Goal: Transaction & Acquisition: Purchase product/service

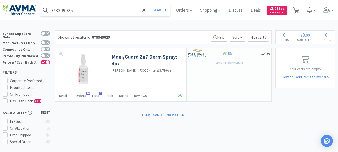
click at [96, 10] on input "078349025" at bounding box center [105, 10] width 130 height 12
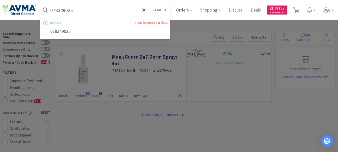
paste input "CA8570120AM"
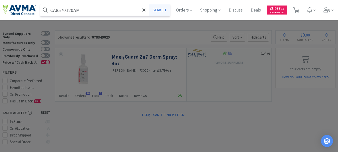
type input "CA8570120AM"
click at [165, 9] on button "Search" at bounding box center [159, 10] width 21 height 12
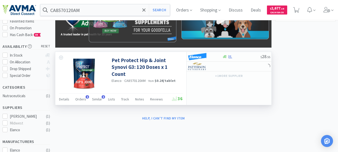
scroll to position [75, 0]
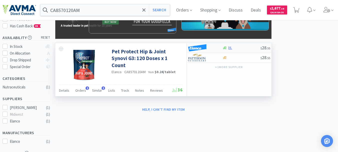
click at [197, 48] on img at bounding box center [197, 48] width 19 height 8
select select "1"
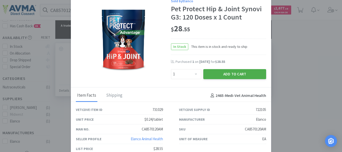
click at [225, 72] on button "Add to Cart" at bounding box center [234, 74] width 63 height 10
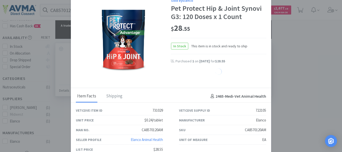
select select "1"
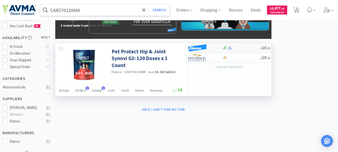
click at [91, 8] on input "CA8570120AM" at bounding box center [105, 10] width 130 height 12
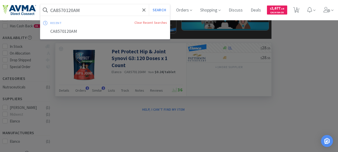
paste input "020585"
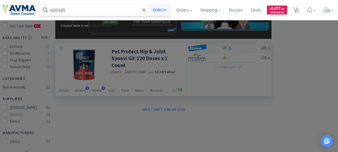
click at [160, 10] on button "Search" at bounding box center [159, 10] width 21 height 12
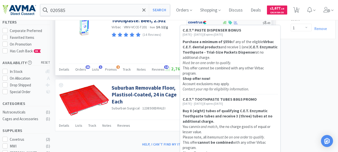
scroll to position [75, 0]
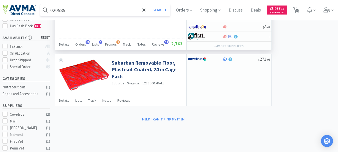
click at [71, 12] on input "020585" at bounding box center [105, 10] width 130 height 12
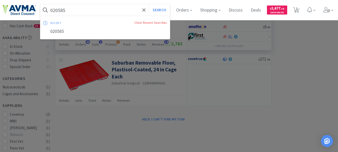
paste input "04212"
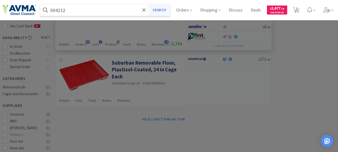
click at [160, 9] on button "Search" at bounding box center [159, 10] width 21 height 12
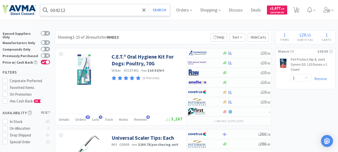
click at [94, 10] on input "004212" at bounding box center [105, 10] width 130 height 12
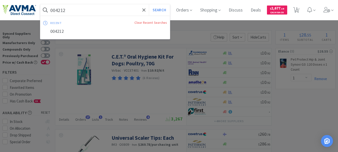
paste input "7069"
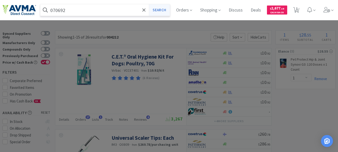
click at [169, 10] on button "Search" at bounding box center [159, 10] width 21 height 12
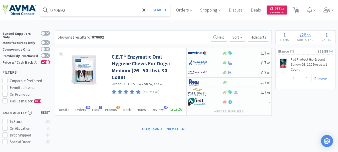
click at [86, 11] on input "070692" at bounding box center [105, 10] width 130 height 12
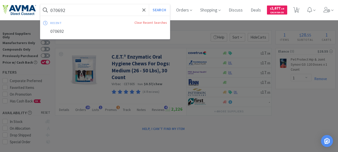
paste input "02447"
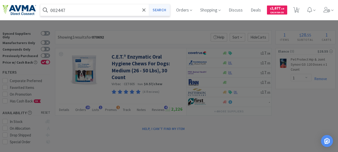
click at [158, 10] on button "Search" at bounding box center [159, 10] width 21 height 12
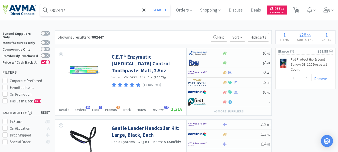
click at [61, 8] on input "002447" at bounding box center [105, 10] width 130 height 12
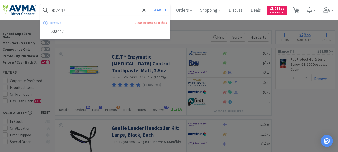
paste input "5703"
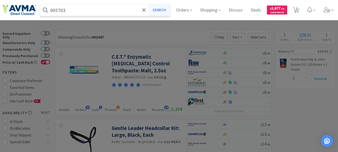
click at [159, 10] on button "Search" at bounding box center [159, 10] width 21 height 12
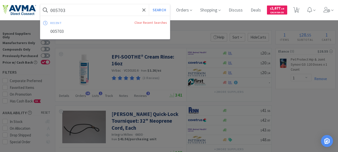
click at [59, 10] on input "005703" at bounding box center [105, 10] width 130 height 12
paste input "58720"
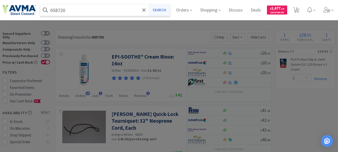
click at [163, 9] on button "Search" at bounding box center [159, 10] width 21 height 12
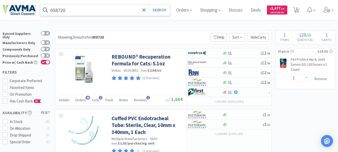
click at [63, 13] on input "058720" at bounding box center [105, 10] width 130 height 12
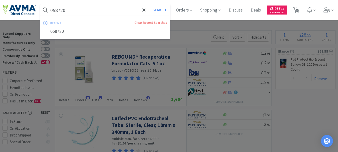
paste input "05432"
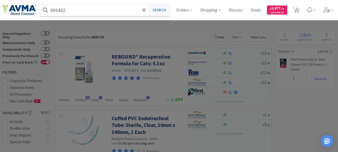
click at [165, 11] on button "Search" at bounding box center [159, 10] width 21 height 12
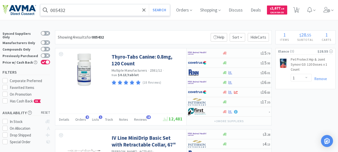
click at [60, 9] on input "005432" at bounding box center [105, 10] width 130 height 12
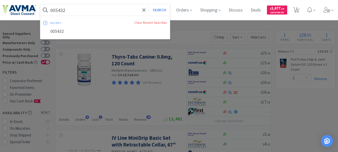
paste input "65938"
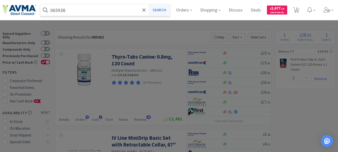
click at [159, 9] on button "Search" at bounding box center [159, 10] width 21 height 12
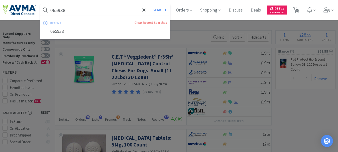
click at [61, 9] on input "065938" at bounding box center [105, 10] width 130 height 12
paste input "9"
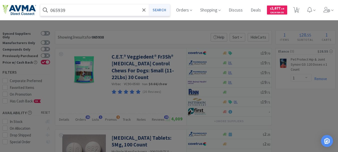
click at [165, 8] on button "Search" at bounding box center [159, 10] width 21 height 12
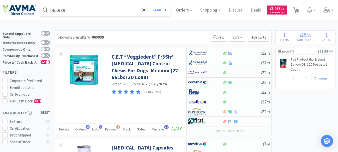
click at [62, 8] on input "065939" at bounding box center [105, 10] width 130 height 12
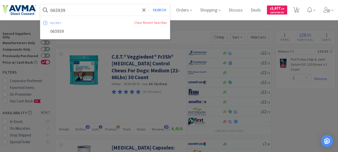
paste input "80531"
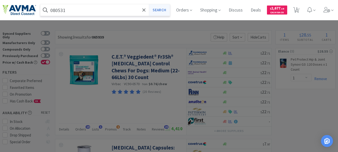
click at [162, 10] on button "Search" at bounding box center [159, 10] width 21 height 12
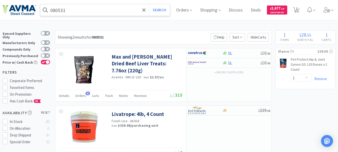
click at [64, 7] on input "080531" at bounding box center [105, 10] width 130 height 12
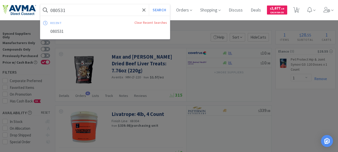
paste input "44217"
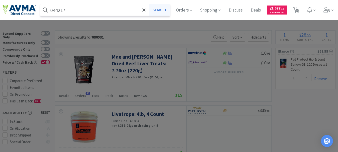
click at [160, 11] on button "Search" at bounding box center [159, 10] width 21 height 12
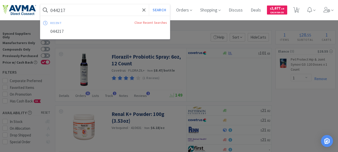
click at [65, 11] on input "044217" at bounding box center [105, 10] width 130 height 12
paste input "20585"
click at [160, 10] on button "Search" at bounding box center [159, 10] width 21 height 12
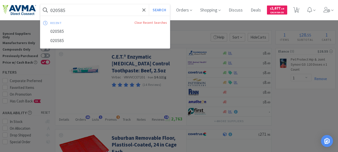
click at [82, 11] on input "020585" at bounding box center [105, 10] width 130 height 12
paste input "45818"
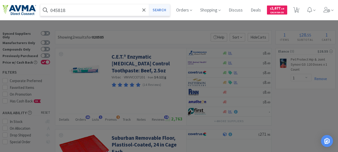
type input "045818"
click at [163, 8] on button "Search" at bounding box center [159, 10] width 21 height 12
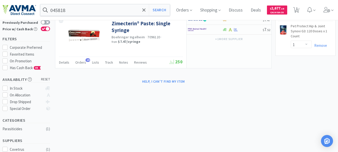
scroll to position [50, 0]
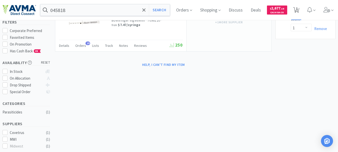
click at [298, 11] on span "1" at bounding box center [297, 8] width 2 height 20
select select "1"
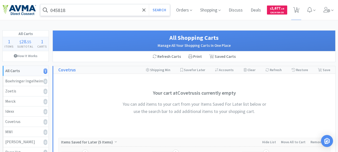
click at [115, 10] on input "045818" at bounding box center [105, 10] width 130 height 12
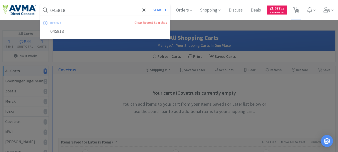
paste input "PVS544"
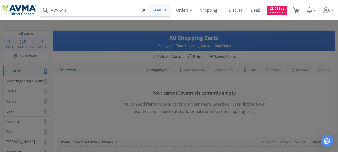
type input "PVS544"
click at [164, 9] on button "Search" at bounding box center [159, 10] width 21 height 12
select select "1"
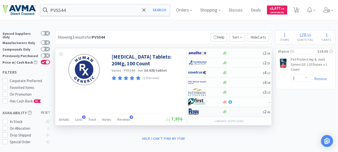
click at [197, 112] on img at bounding box center [197, 112] width 19 height 8
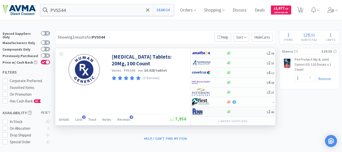
select select "1"
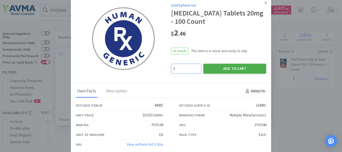
type input "3"
click at [236, 67] on button "Add to Cart" at bounding box center [234, 69] width 63 height 10
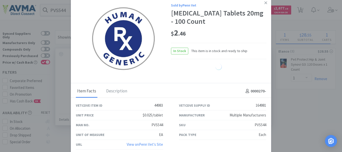
select select "3"
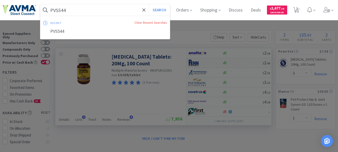
click at [88, 11] on input "PVS544" at bounding box center [105, 10] width 130 height 12
paste input "VED0055"
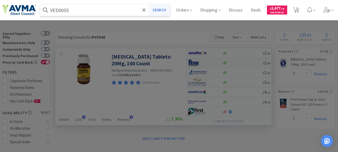
type input "VED0055"
click at [159, 9] on button "Search" at bounding box center [159, 10] width 21 height 12
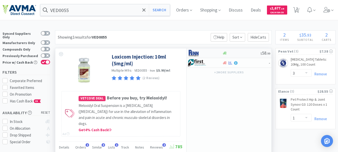
click at [194, 52] on img at bounding box center [197, 53] width 19 height 8
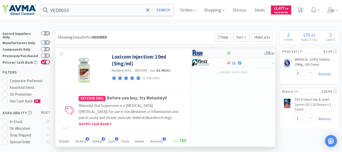
select select "1"
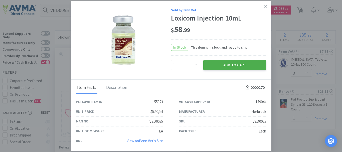
click at [230, 62] on button "Add to Cart" at bounding box center [234, 65] width 63 height 10
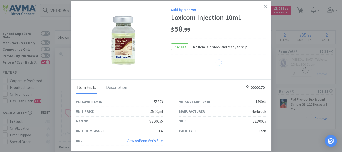
select select "1"
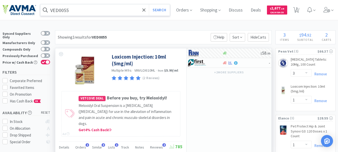
click at [89, 11] on input "VED0055" at bounding box center [105, 10] width 130 height 12
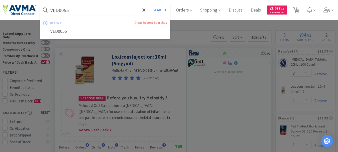
paste input "1081"
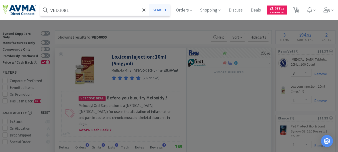
type input "VED1081"
click at [161, 10] on button "Search" at bounding box center [159, 10] width 21 height 12
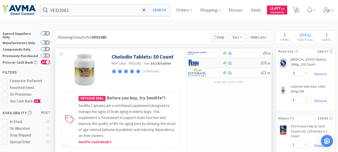
click at [191, 63] on img at bounding box center [197, 63] width 19 height 8
select select "1"
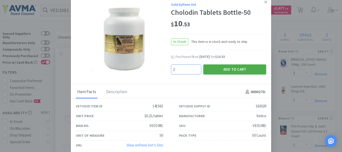
type input "2"
click at [218, 70] on button "Add to Cart" at bounding box center [234, 69] width 63 height 10
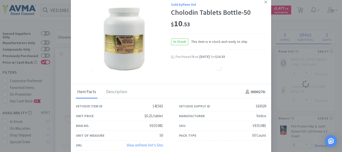
select select "2"
select select "3"
select select "1"
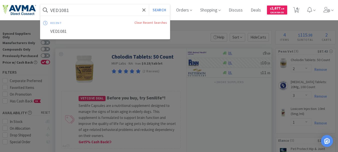
click at [63, 11] on input "VED1081" at bounding box center [105, 10] width 130 height 12
paste input "PVS03124"
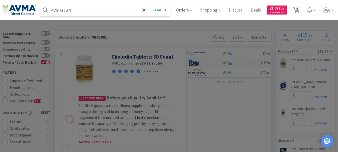
click at [151, 10] on input "PVS03124" at bounding box center [105, 10] width 130 height 12
type input "PVS03124"
click at [156, 10] on button "Search" at bounding box center [159, 10] width 21 height 12
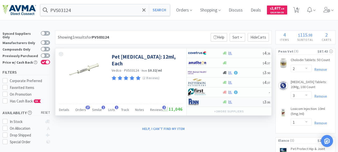
click at [192, 102] on img at bounding box center [197, 102] width 19 height 8
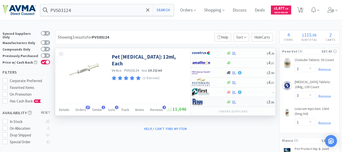
select select "1"
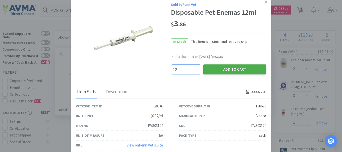
type input "12"
click at [232, 67] on button "Add to Cart" at bounding box center [234, 69] width 63 height 10
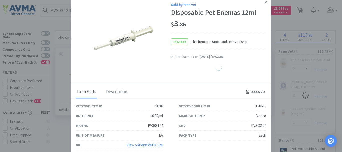
select select "12"
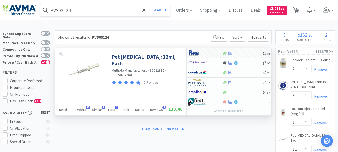
click at [66, 10] on input "PVS03124" at bounding box center [105, 10] width 130 height 12
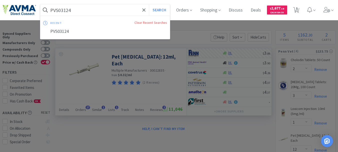
paste input "RSC23221"
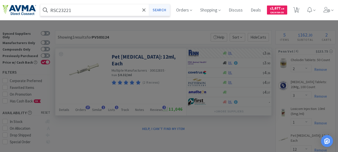
type input "RSC23221"
click at [158, 8] on button "Search" at bounding box center [159, 10] width 21 height 12
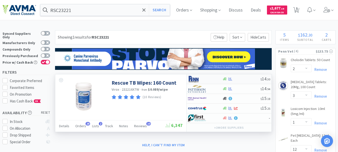
click at [199, 79] on img at bounding box center [197, 79] width 19 height 8
select select "1"
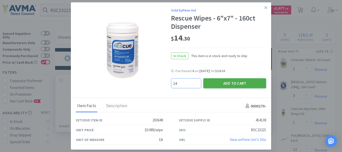
type input "24"
click at [221, 82] on button "Add to Cart" at bounding box center [234, 83] width 63 height 10
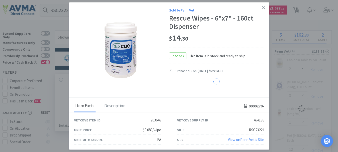
select select "24"
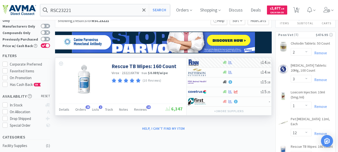
scroll to position [25, 0]
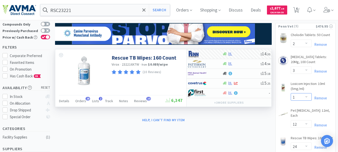
click at [307, 97] on select "Enter Quantity 1 2 3 4 5 6 7 8 9 10 11 12 13 14 15 16 17 18 19 20 Enter Quantity" at bounding box center [301, 97] width 21 height 8
click at [291, 93] on select "Enter Quantity 1 2 3 4 5 6 7 8 9 10 11 12 13 14 15 16 17 18 19 20 Enter Quantity" at bounding box center [301, 97] width 21 height 8
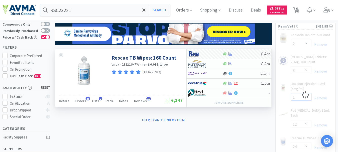
select select "2"
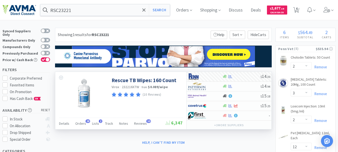
scroll to position [0, 0]
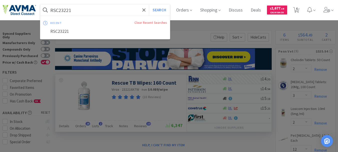
click at [91, 13] on input "RSC23221" at bounding box center [105, 10] width 130 height 12
paste input "078946970"
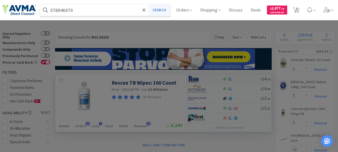
type input "078946970"
click at [165, 8] on button "Search" at bounding box center [159, 10] width 21 height 12
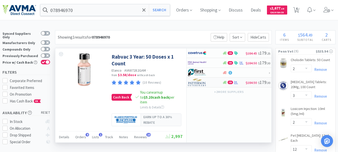
click at [196, 84] on img at bounding box center [197, 83] width 19 height 8
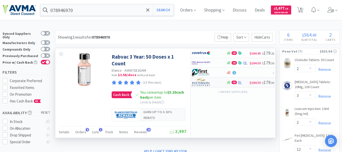
select select "1"
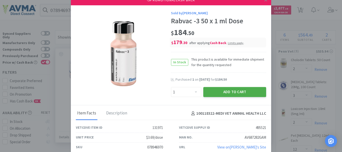
click at [231, 88] on button "Add to Cart" at bounding box center [234, 92] width 63 height 10
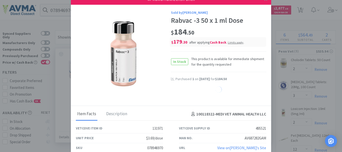
select select "1"
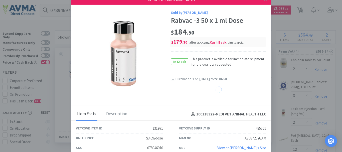
select select "1"
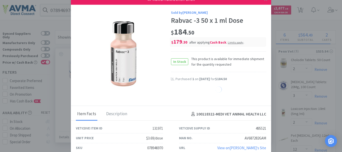
select select "1"
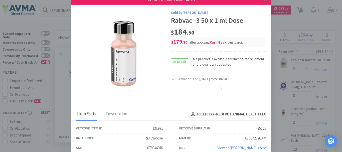
select select "1"
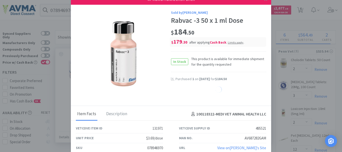
select select "1"
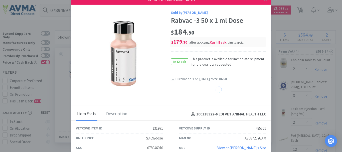
select select "1"
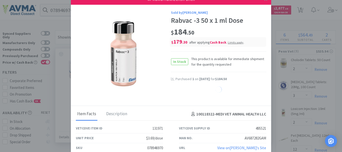
select select "1"
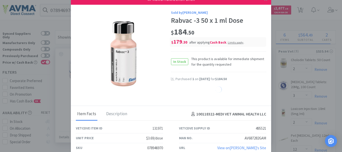
select select "1"
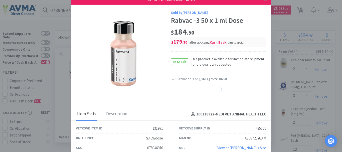
select select "1"
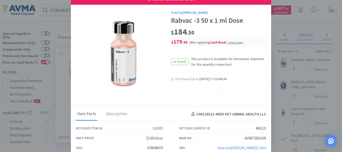
select select "1"
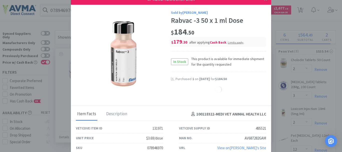
select select "1"
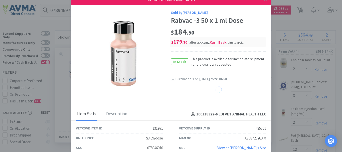
select select "1"
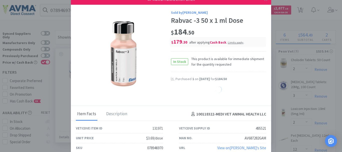
select select "1"
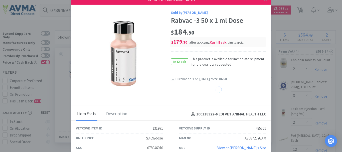
select select "1"
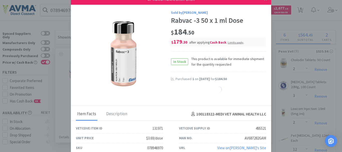
select select "1"
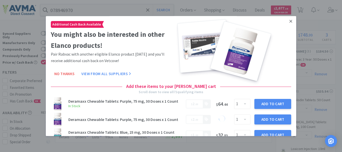
drag, startPoint x: 287, startPoint y: 22, endPoint x: 235, endPoint y: 28, distance: 52.6
click at [289, 22] on icon at bounding box center [290, 21] width 3 height 5
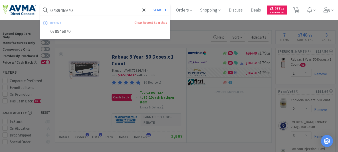
click at [95, 11] on input "078946970" at bounding box center [105, 10] width 130 height 12
paste input "5867"
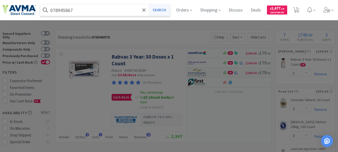
type input "078945867"
click at [161, 8] on button "Search" at bounding box center [159, 10] width 21 height 12
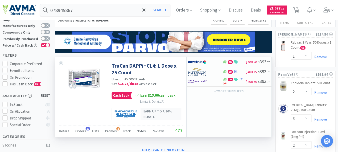
scroll to position [25, 0]
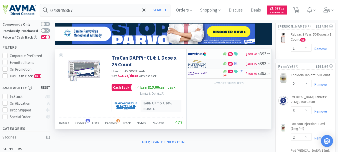
click at [201, 65] on img at bounding box center [197, 64] width 19 height 8
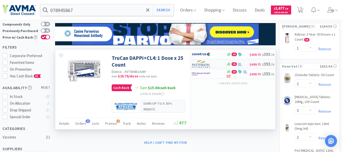
select select "1"
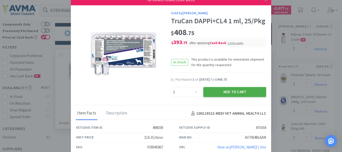
click at [217, 93] on button "Add to Cart" at bounding box center [234, 92] width 63 height 10
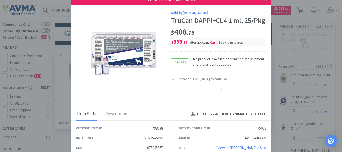
select select "1"
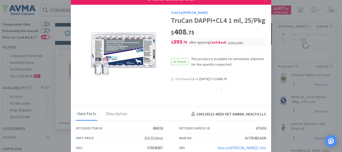
select select "1"
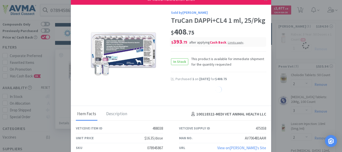
select select "1"
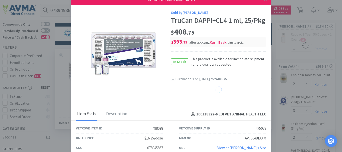
select select "1"
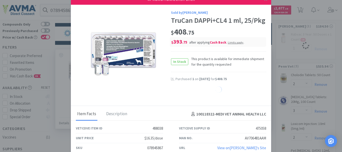
select select "1"
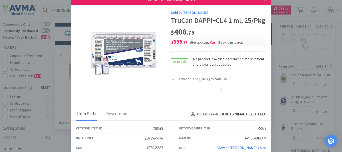
select select "1"
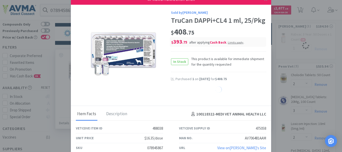
select select "1"
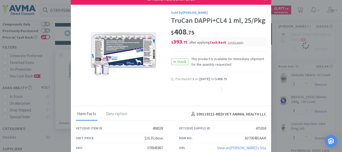
select select "1"
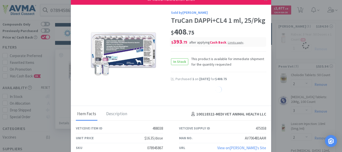
select select "1"
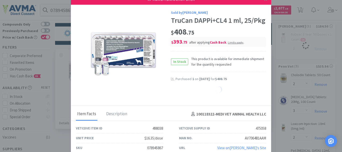
select select "1"
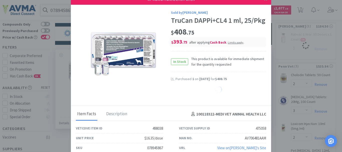
select select "1"
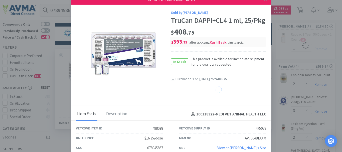
select select "1"
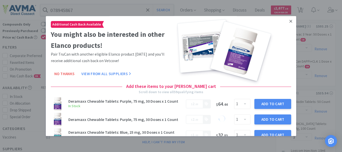
click at [289, 19] on icon at bounding box center [290, 21] width 3 height 5
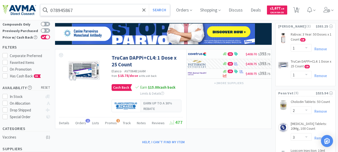
click at [91, 8] on input "078945867" at bounding box center [105, 10] width 130 height 12
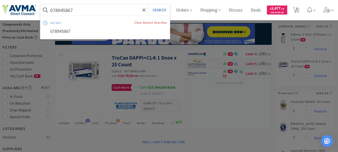
paste input "792"
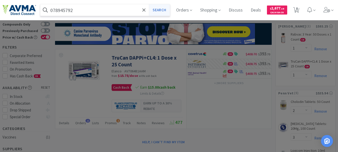
type input "078945792"
click at [162, 10] on button "Search" at bounding box center [159, 10] width 21 height 12
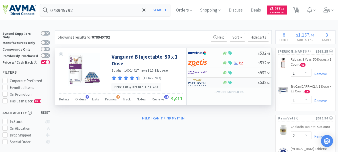
click at [198, 83] on img at bounding box center [197, 83] width 19 height 8
select select "1"
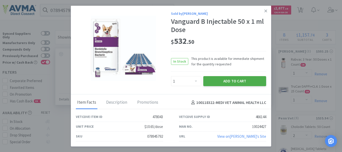
click at [235, 79] on button "Add to Cart" at bounding box center [234, 81] width 63 height 10
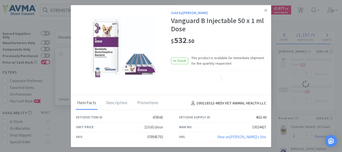
select select "1"
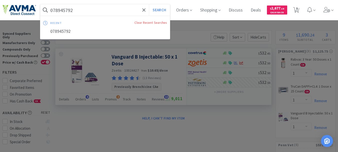
click at [72, 11] on input "078945792" at bounding box center [105, 10] width 130 height 12
paste input "037157"
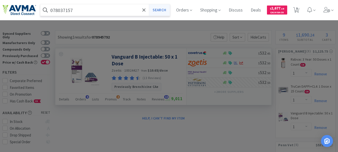
type input "078037157"
click at [165, 9] on button "Search" at bounding box center [159, 10] width 21 height 12
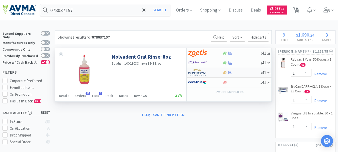
click at [197, 73] on img at bounding box center [197, 73] width 19 height 8
select select "1"
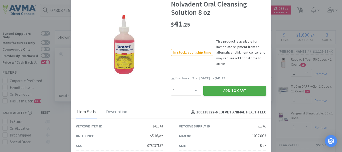
click at [225, 88] on button "Add to Cart" at bounding box center [234, 91] width 63 height 10
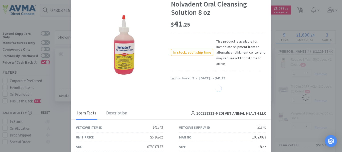
select select "1"
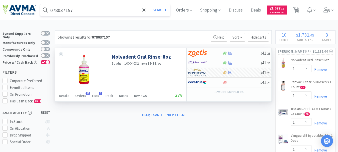
click at [92, 9] on input "078037157" at bounding box center [105, 10] width 130 height 12
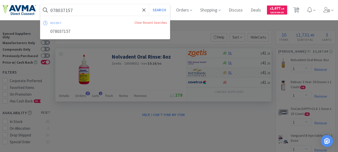
paste input "13050"
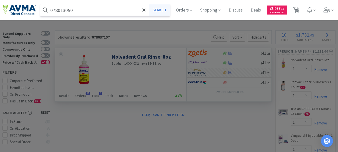
type input "078013050"
click at [163, 9] on button "Search" at bounding box center [159, 10] width 21 height 12
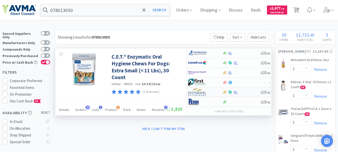
click at [195, 94] on img at bounding box center [197, 92] width 19 height 8
select select "1"
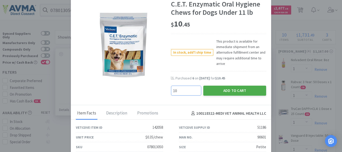
type input "10"
click at [211, 91] on button "Add to Cart" at bounding box center [234, 91] width 63 height 10
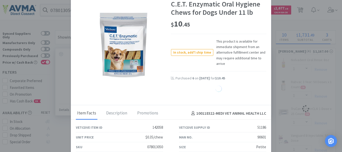
select select "10"
select select "1"
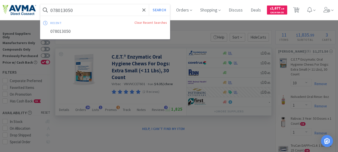
click at [99, 13] on input "078013050" at bounding box center [105, 10] width 130 height 12
paste input "657842"
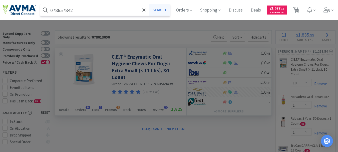
type input "078657842"
click at [166, 8] on button "Search" at bounding box center [159, 10] width 21 height 12
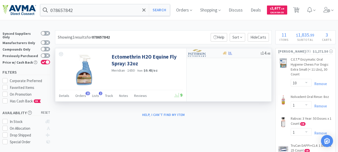
click at [201, 55] on img at bounding box center [197, 53] width 19 height 8
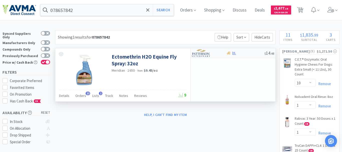
select select "1"
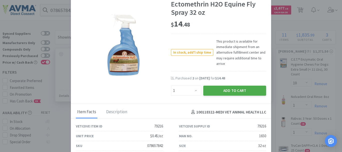
click at [216, 90] on button "Add to Cart" at bounding box center [234, 91] width 63 height 10
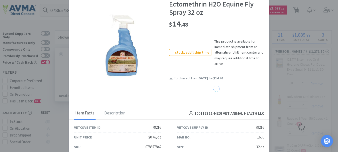
select select "1"
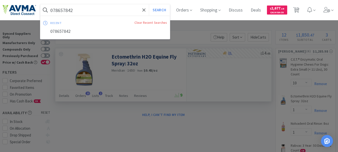
click at [89, 14] on input "078657842" at bounding box center [105, 10] width 130 height 12
paste input "883150"
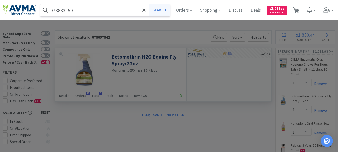
type input "078883150"
click at [162, 10] on button "Search" at bounding box center [159, 10] width 21 height 12
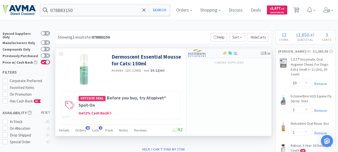
click at [196, 53] on img at bounding box center [197, 53] width 19 height 8
select select "1"
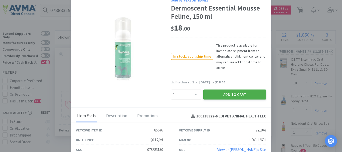
click at [230, 96] on button "Add to Cart" at bounding box center [234, 95] width 63 height 10
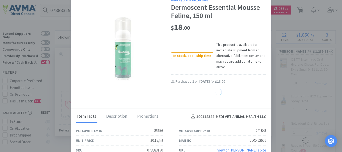
select select "1"
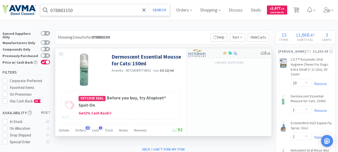
click at [86, 12] on input "078883150" at bounding box center [105, 10] width 130 height 12
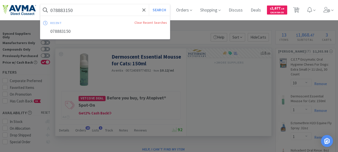
paste input "25867"
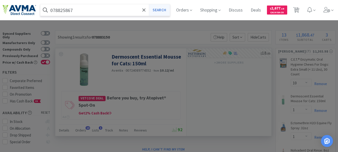
click at [157, 12] on button "Search" at bounding box center [159, 10] width 21 height 12
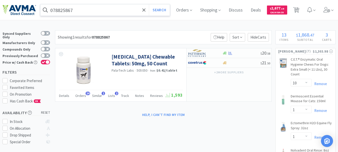
click at [92, 12] on input "078825867" at bounding box center [105, 10] width 130 height 12
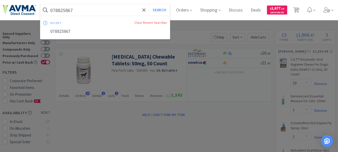
paste input "937804"
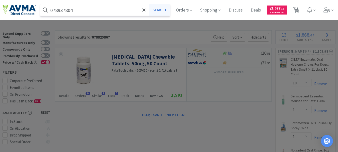
type input "078937804"
click at [161, 11] on button "Search" at bounding box center [159, 10] width 21 height 12
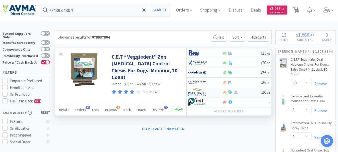
click at [197, 92] on img at bounding box center [197, 92] width 19 height 8
select select "1"
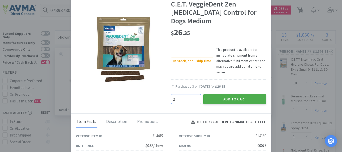
type input "2"
click at [224, 94] on button "Add to Cart" at bounding box center [234, 99] width 63 height 10
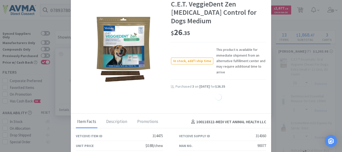
select select "2"
select select "1"
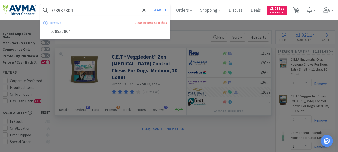
click at [83, 11] on input "078937804" at bounding box center [105, 10] width 130 height 12
paste input "5"
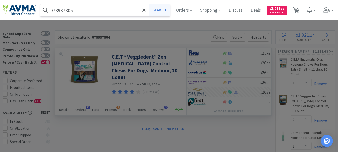
type input "078937805"
click at [165, 9] on button "Search" at bounding box center [159, 10] width 21 height 12
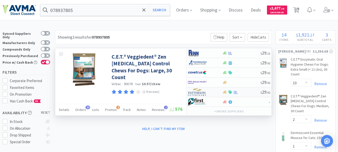
click at [197, 92] on img at bounding box center [197, 92] width 19 height 8
select select "1"
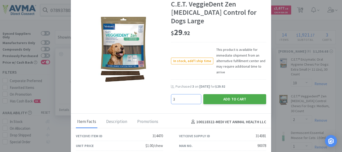
type input "3"
click at [231, 94] on button "Add to Cart" at bounding box center [234, 99] width 63 height 10
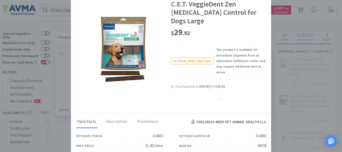
select select "3"
select select "2"
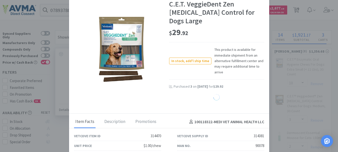
select select "1"
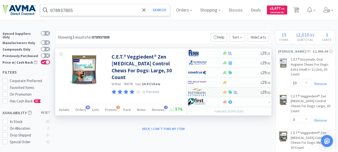
click at [96, 9] on input "078937805" at bounding box center [105, 10] width 130 height 12
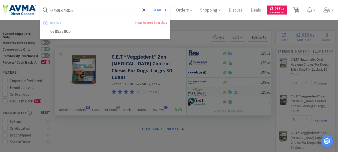
paste input "347157"
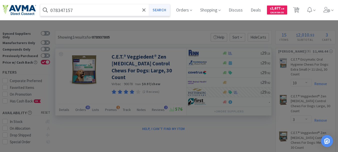
type input "078347157"
click at [161, 10] on button "Search" at bounding box center [159, 10] width 21 height 12
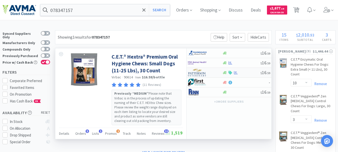
click at [195, 74] on img at bounding box center [197, 73] width 19 height 8
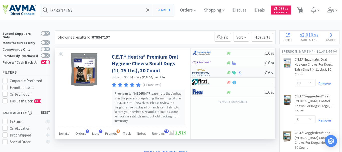
select select "1"
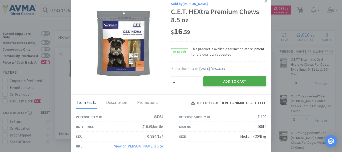
click at [229, 80] on button "Add to Cart" at bounding box center [234, 81] width 63 height 10
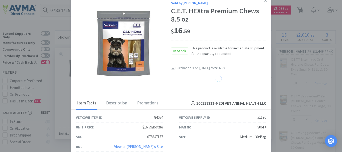
select select "1"
select select "3"
select select "2"
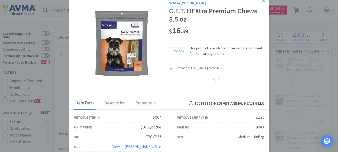
select select "1"
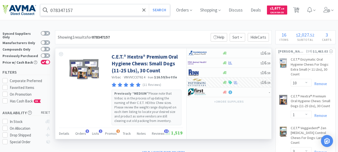
click at [78, 6] on input "078347157" at bounding box center [105, 10] width 130 height 12
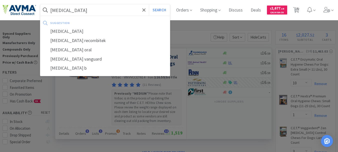
type input "[MEDICAL_DATA]"
click at [149, 4] on button "Search" at bounding box center [159, 10] width 21 height 12
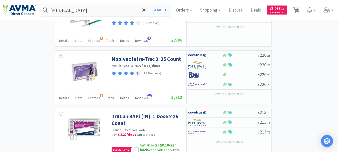
scroll to position [676, 0]
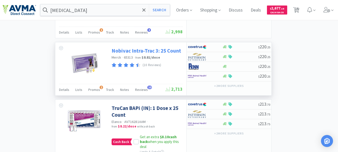
click at [155, 51] on link "Nobivac Intra-Trac 3: 25 Count" at bounding box center [147, 50] width 70 height 7
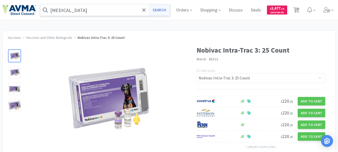
click at [160, 8] on button "Search" at bounding box center [159, 10] width 21 height 12
select select "10"
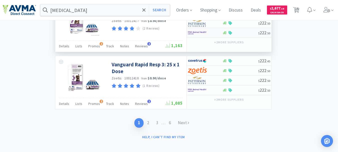
scroll to position [985, 0]
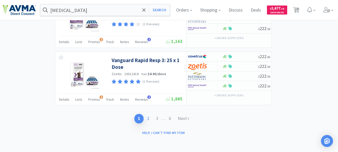
click at [148, 118] on link "2" at bounding box center [148, 118] width 9 height 9
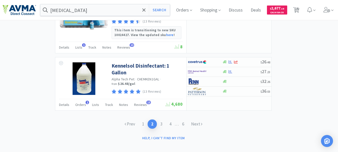
scroll to position [816, 0]
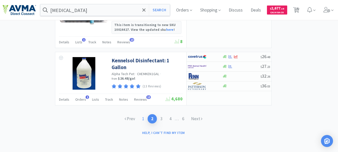
click at [142, 119] on link "1" at bounding box center [143, 118] width 9 height 9
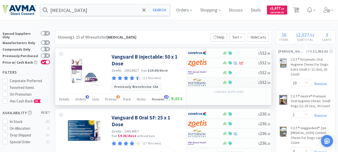
click at [159, 99] on span "Reviews" at bounding box center [158, 99] width 13 height 5
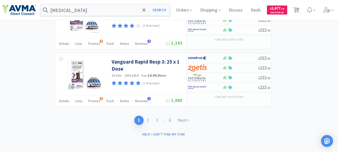
scroll to position [1258, 0]
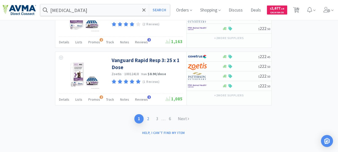
click at [148, 119] on link "2" at bounding box center [148, 118] width 9 height 9
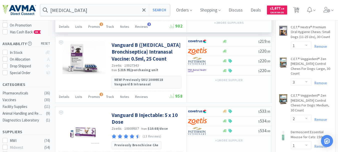
scroll to position [75, 0]
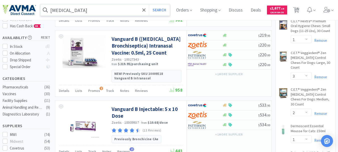
click at [87, 12] on input "[MEDICAL_DATA]" at bounding box center [105, 10] width 130 height 12
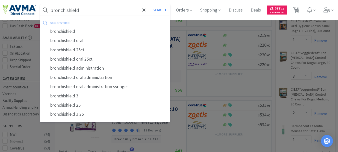
click at [69, 95] on div "bronchishield 3" at bounding box center [105, 95] width 130 height 9
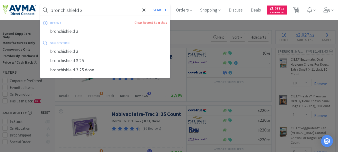
click at [102, 9] on input "bronchishield 3" at bounding box center [105, 10] width 130 height 12
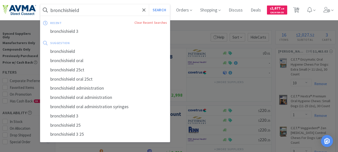
click at [149, 4] on button "Search" at bounding box center [159, 10] width 21 height 12
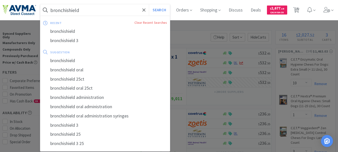
click at [99, 11] on input "bronchishield" at bounding box center [105, 10] width 130 height 12
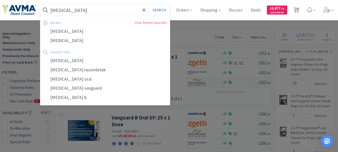
click at [149, 4] on button "Search" at bounding box center [159, 10] width 21 height 12
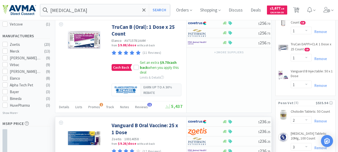
scroll to position [235, 0]
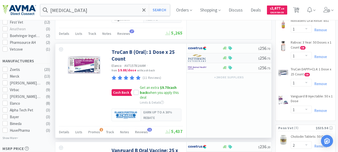
click at [197, 59] on img at bounding box center [197, 58] width 19 height 8
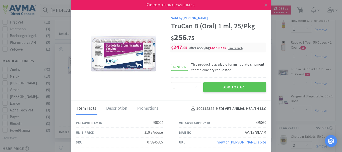
click at [153, 142] on div "078945865" at bounding box center [155, 142] width 16 height 6
copy div "078945865"
click at [156, 142] on div "078945865" at bounding box center [155, 142] width 16 height 6
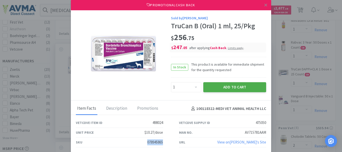
click at [237, 85] on button "Add to Cart" at bounding box center [234, 87] width 63 height 10
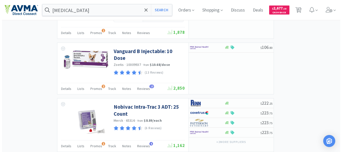
scroll to position [810, 0]
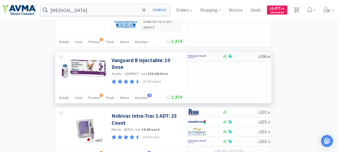
click at [194, 55] on img at bounding box center [197, 57] width 19 height 8
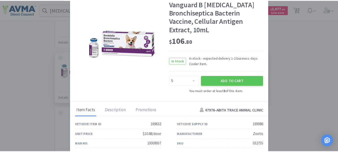
scroll to position [20, 0]
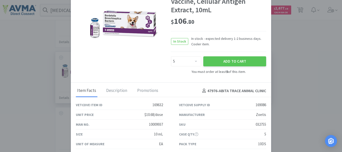
click at [256, 123] on div "032755" at bounding box center [260, 124] width 11 height 6
copy div "032755"
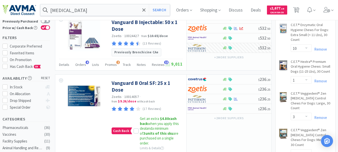
scroll to position [0, 0]
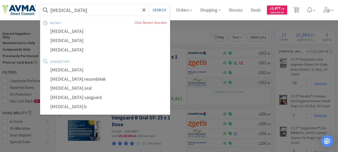
click at [91, 9] on input "[MEDICAL_DATA]" at bounding box center [105, 10] width 130 height 12
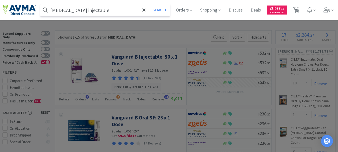
click at [149, 4] on button "Search" at bounding box center [159, 10] width 21 height 12
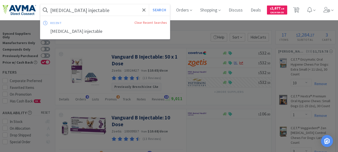
click at [111, 13] on input "[MEDICAL_DATA] injectable" at bounding box center [105, 10] width 130 height 12
click at [111, 12] on input "[MEDICAL_DATA] injectable" at bounding box center [105, 10] width 130 height 12
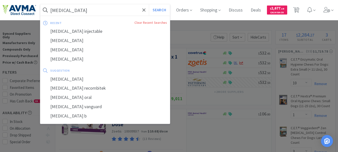
click at [149, 4] on button "Search" at bounding box center [159, 10] width 21 height 12
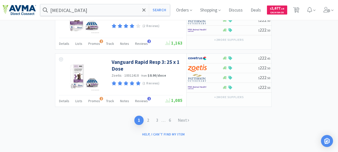
scroll to position [980, 0]
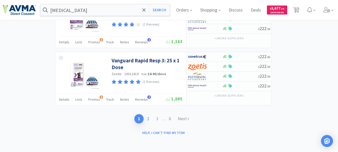
click at [147, 119] on link "2" at bounding box center [148, 118] width 9 height 9
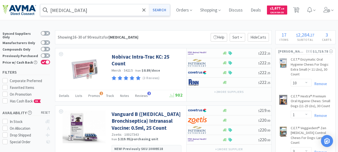
click at [167, 10] on button "Search" at bounding box center [159, 10] width 21 height 12
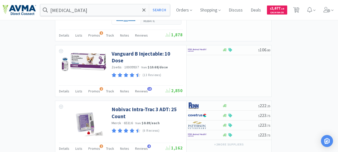
scroll to position [826, 0]
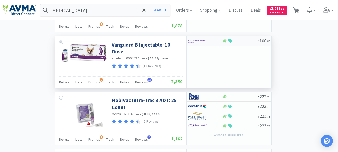
click at [191, 41] on img at bounding box center [197, 41] width 19 height 8
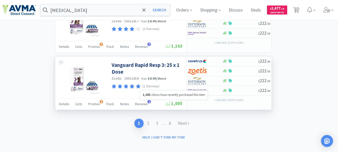
scroll to position [980, 0]
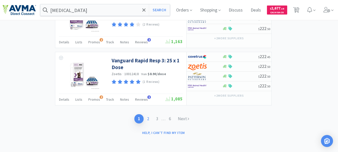
click at [148, 118] on link "2" at bounding box center [148, 118] width 9 height 9
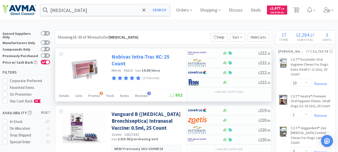
click at [148, 54] on link "Nobivac Intra-Trac KC: 25 Count" at bounding box center [147, 60] width 70 height 14
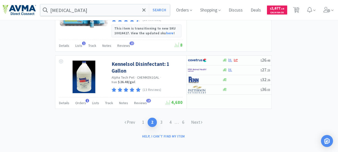
scroll to position [816, 0]
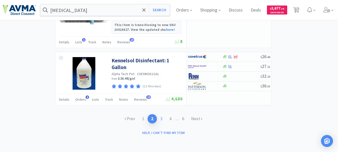
click at [160, 118] on link "3" at bounding box center [161, 118] width 9 height 9
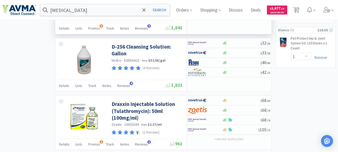
scroll to position [480, 0]
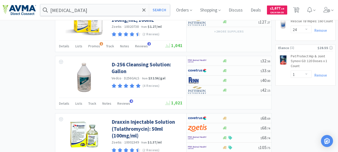
drag, startPoint x: 161, startPoint y: 11, endPoint x: 158, endPoint y: 23, distance: 12.5
click at [161, 11] on button "Search" at bounding box center [159, 10] width 21 height 12
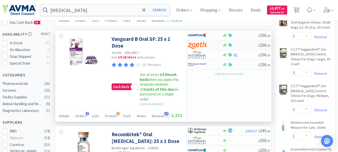
scroll to position [75, 0]
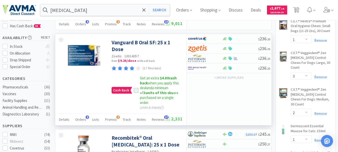
click at [134, 90] on icon at bounding box center [136, 91] width 4 height 4
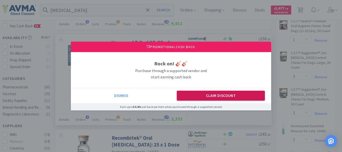
click at [209, 96] on button "Claim Discount" at bounding box center [221, 96] width 88 height 10
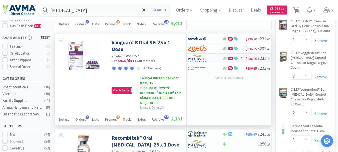
click at [202, 60] on img at bounding box center [197, 59] width 19 height 8
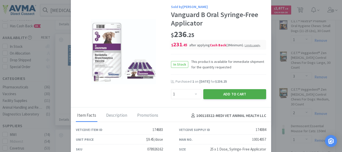
click at [228, 93] on button "Add to Cart" at bounding box center [234, 94] width 63 height 10
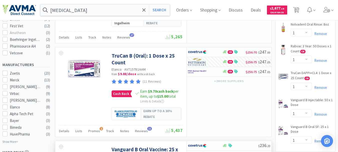
scroll to position [225, 0]
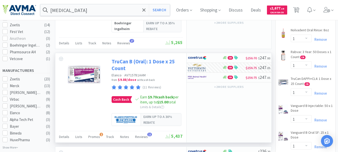
click at [154, 62] on link "TruCan B (Oral): 1 Dose x 25 Count" at bounding box center [147, 65] width 70 height 14
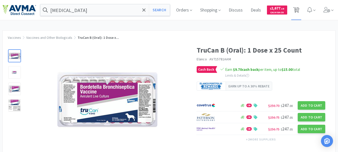
drag, startPoint x: 298, startPoint y: 8, endPoint x: 297, endPoint y: 17, distance: 8.8
click at [298, 8] on icon at bounding box center [296, 10] width 6 height 6
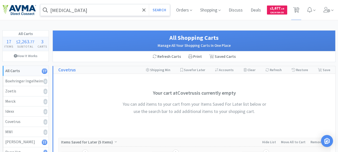
click at [98, 8] on input "[MEDICAL_DATA]" at bounding box center [105, 10] width 130 height 12
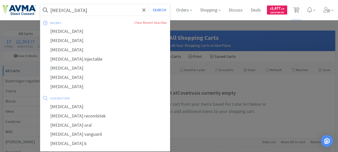
paste input "078825867"
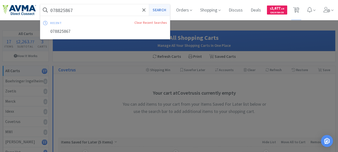
click at [157, 9] on button "Search" at bounding box center [159, 10] width 21 height 12
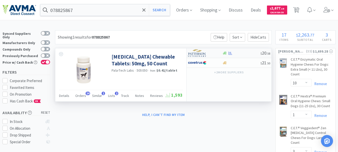
click at [196, 56] on img at bounding box center [197, 53] width 19 height 8
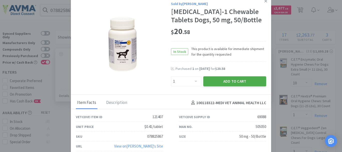
click at [237, 80] on button "Add to Cart" at bounding box center [234, 81] width 63 height 10
